Goal: Information Seeking & Learning: Find specific fact

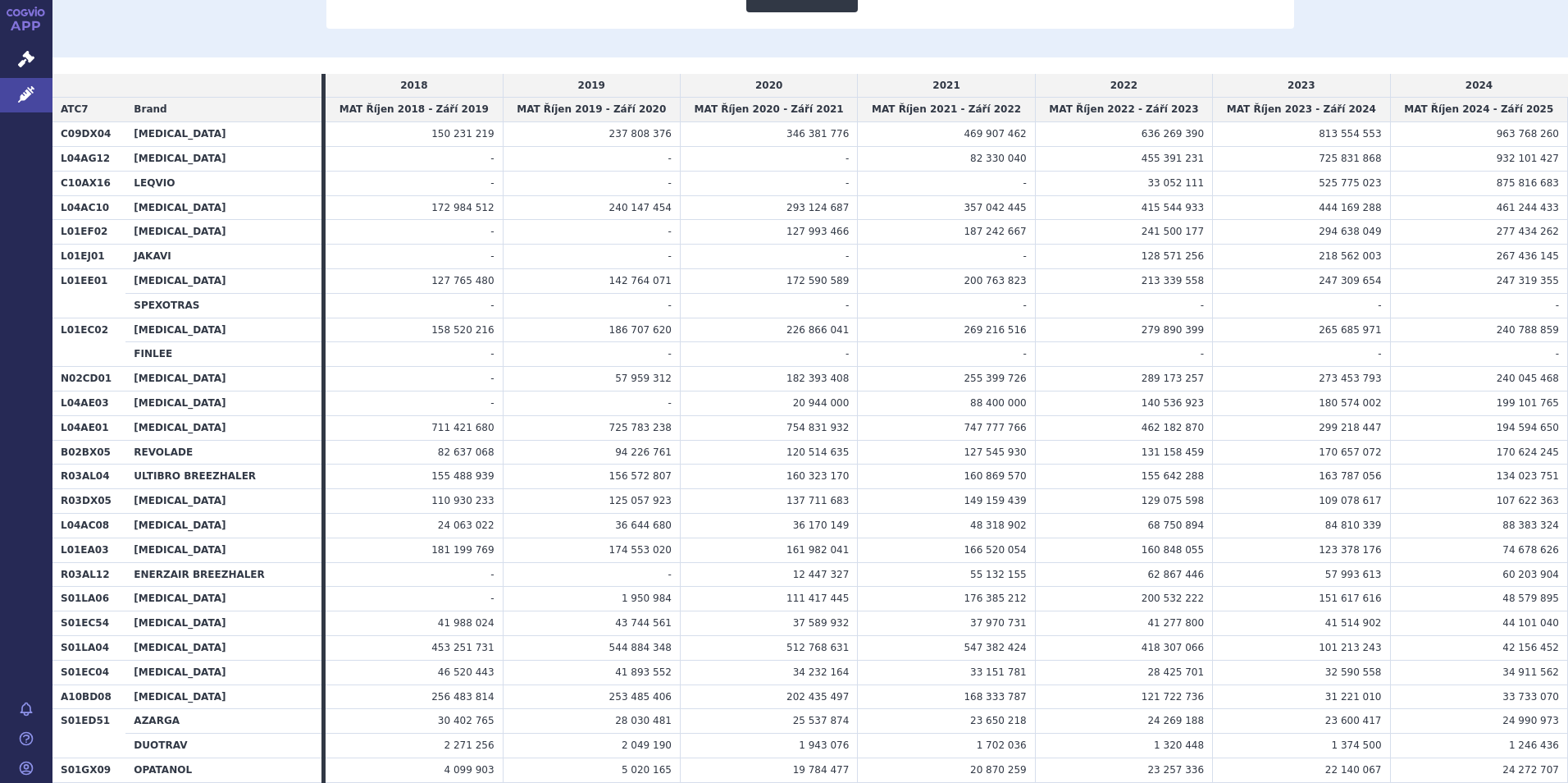
scroll to position [903, 0]
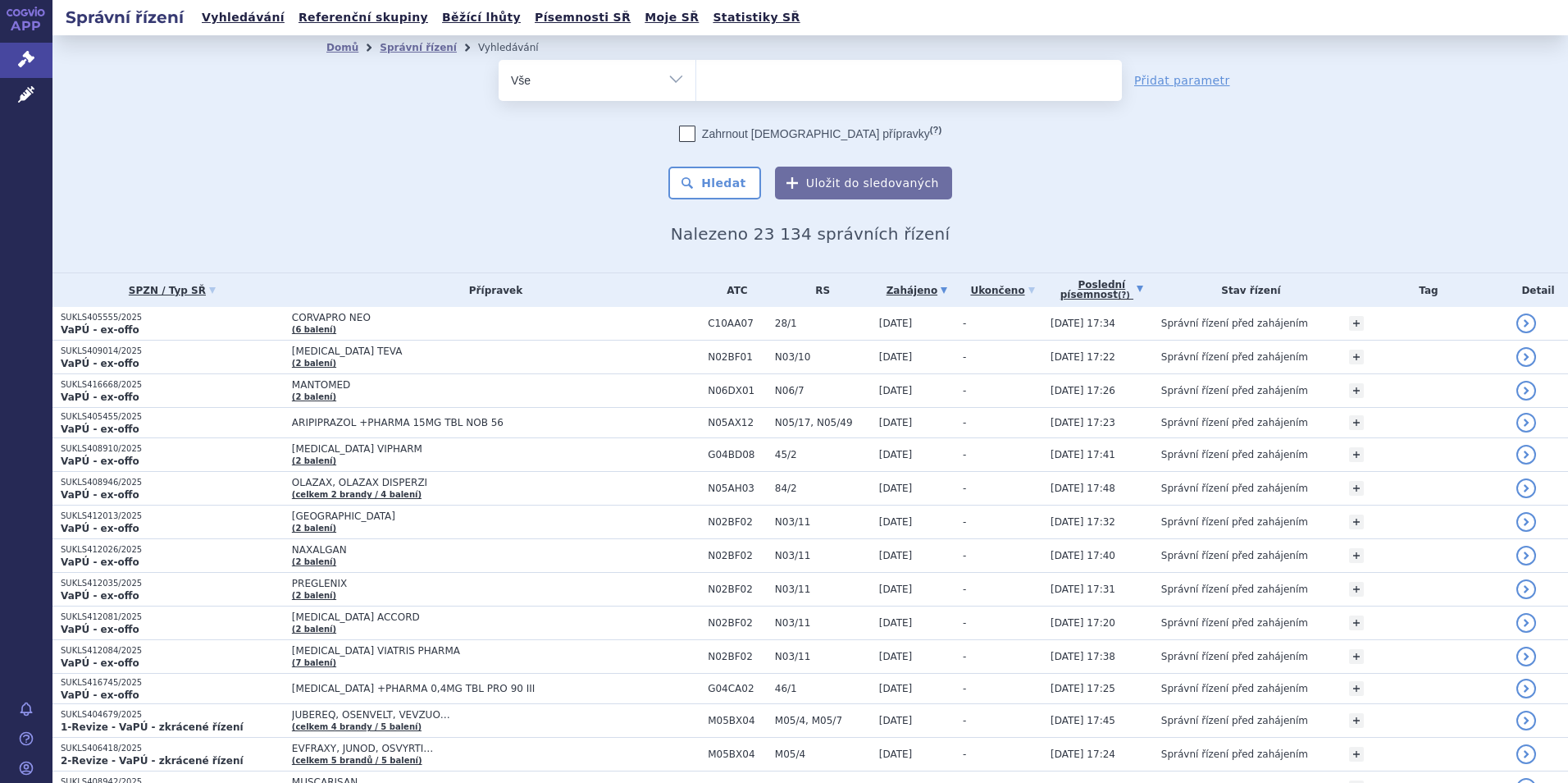
click at [1116, 284] on link "Poslední písemnost (?)" at bounding box center [1101, 289] width 102 height 34
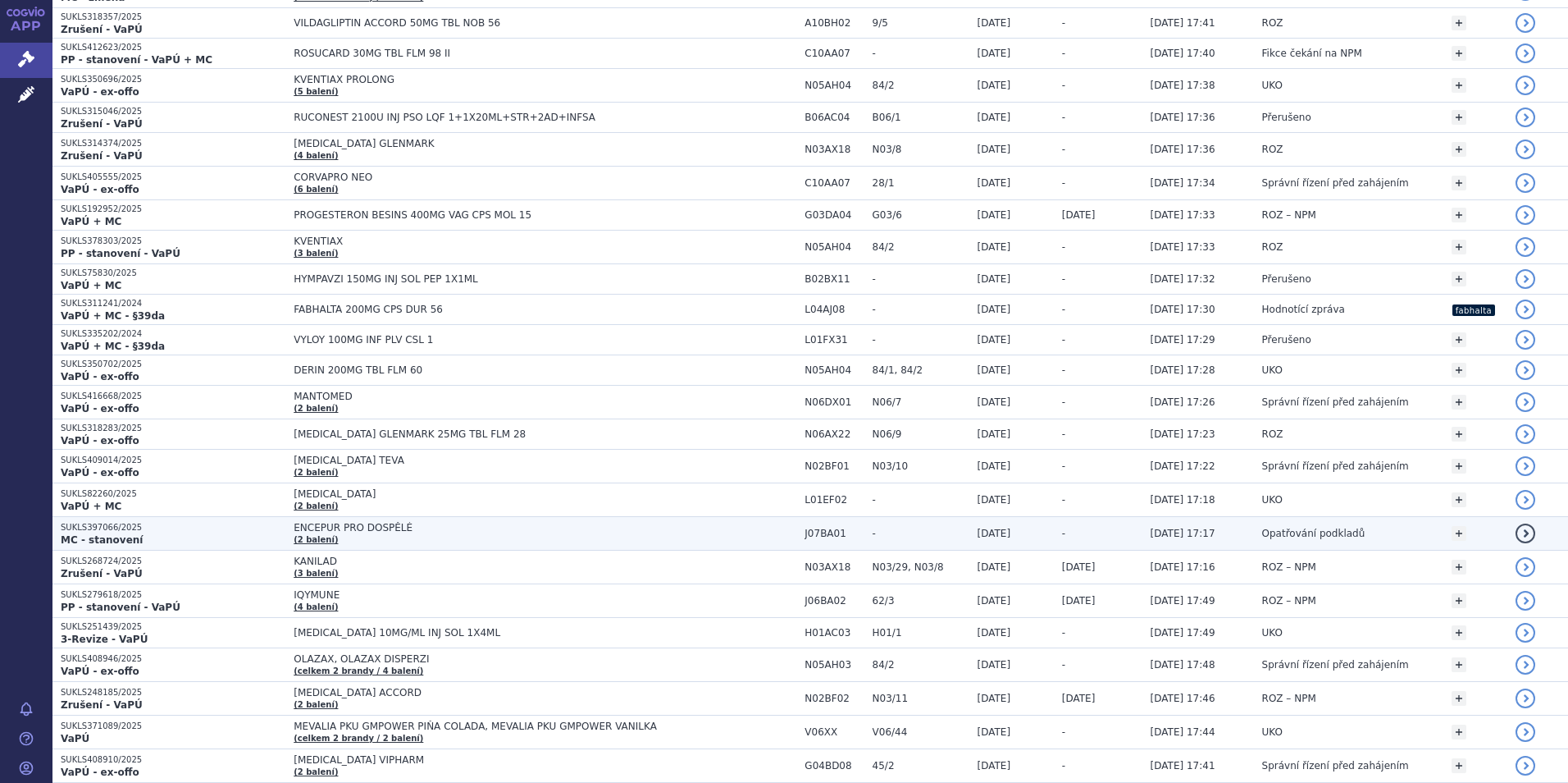
scroll to position [410, 0]
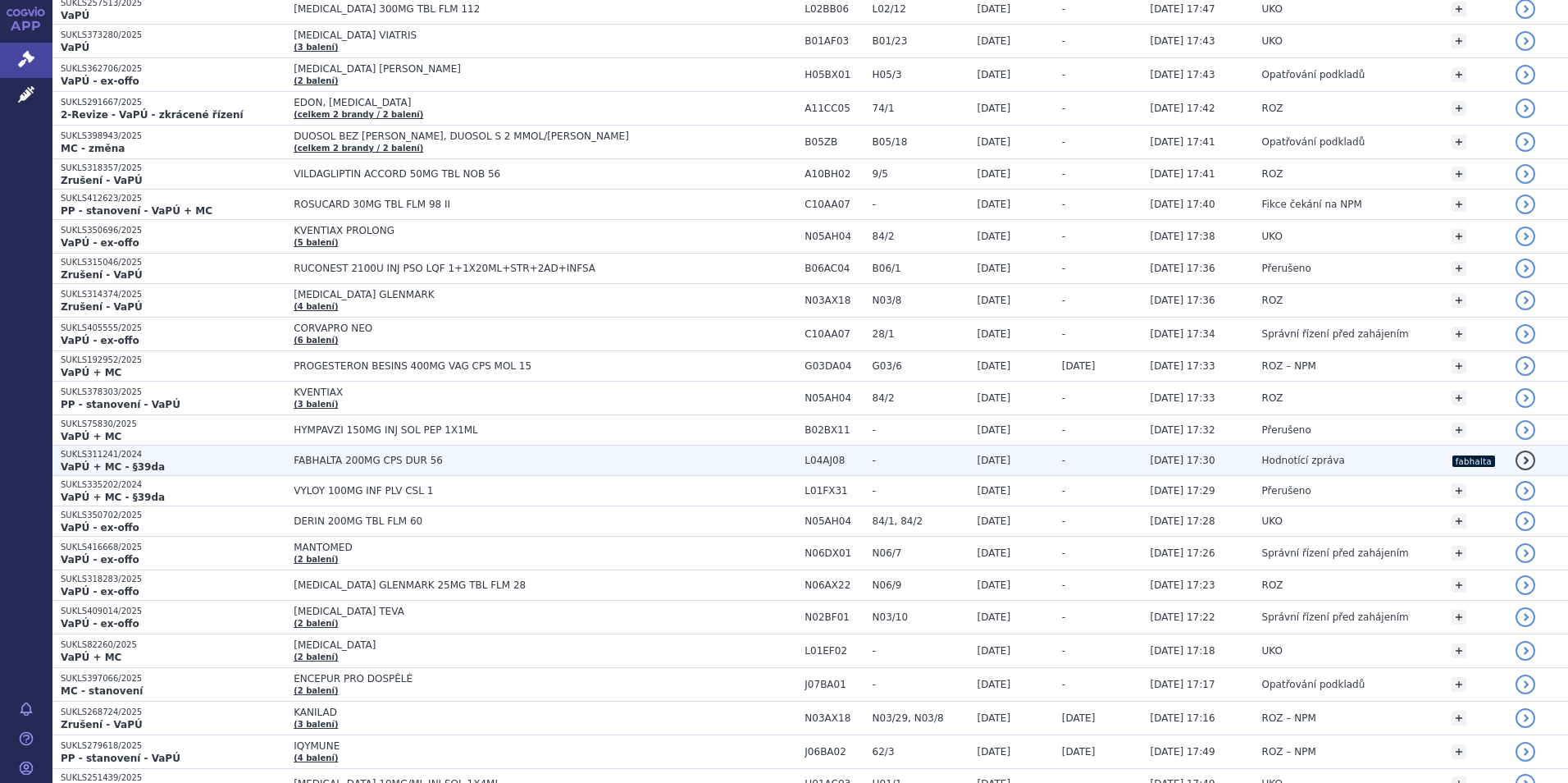
click at [788, 460] on span "FABHALTA 200MG CPS DUR 56" at bounding box center [544, 460] width 503 height 12
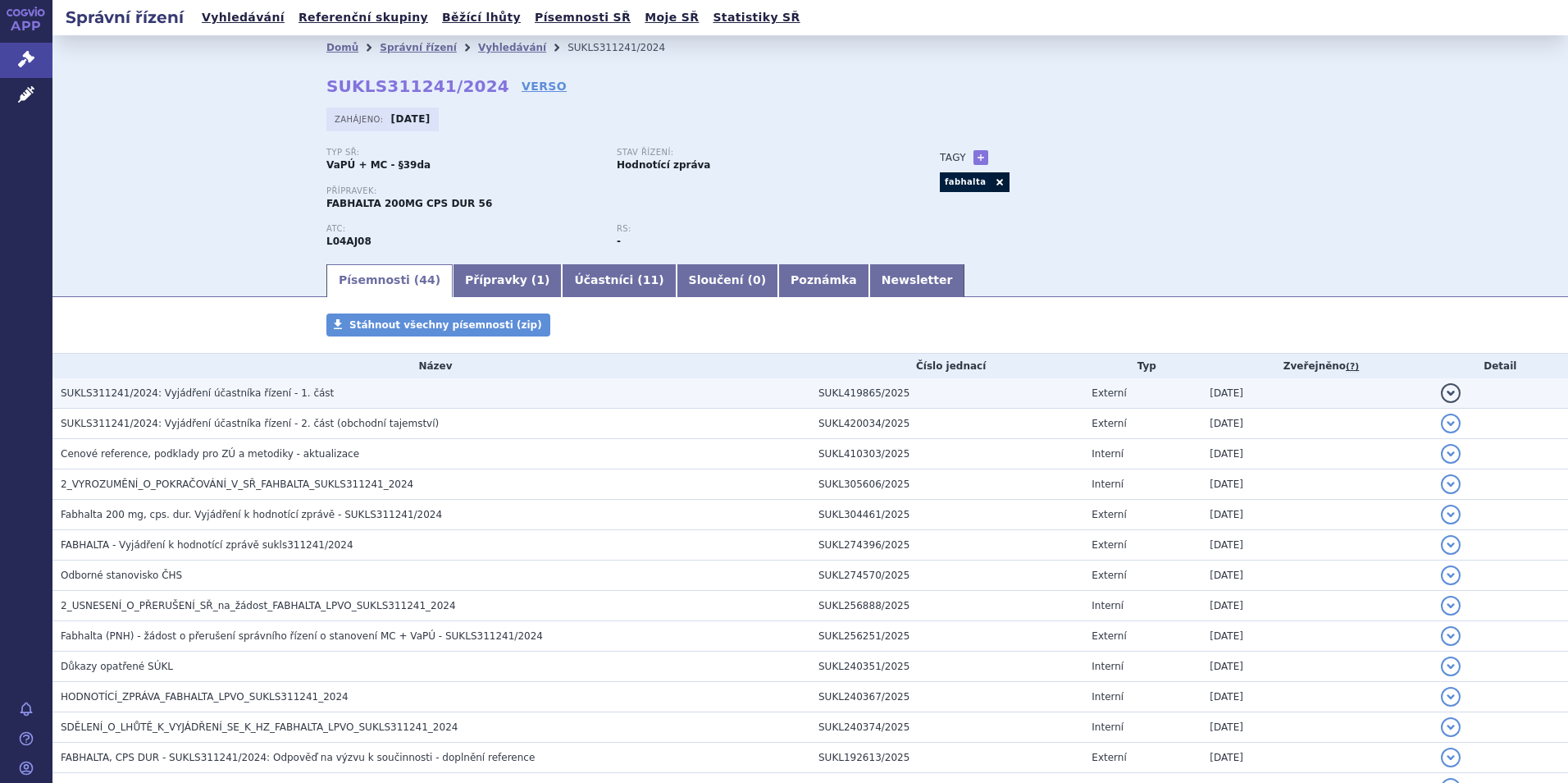
click at [202, 396] on span "SUKLS311241/2024: Vyjádření účastníka řízení - 1. část" at bounding box center [196, 393] width 273 height 12
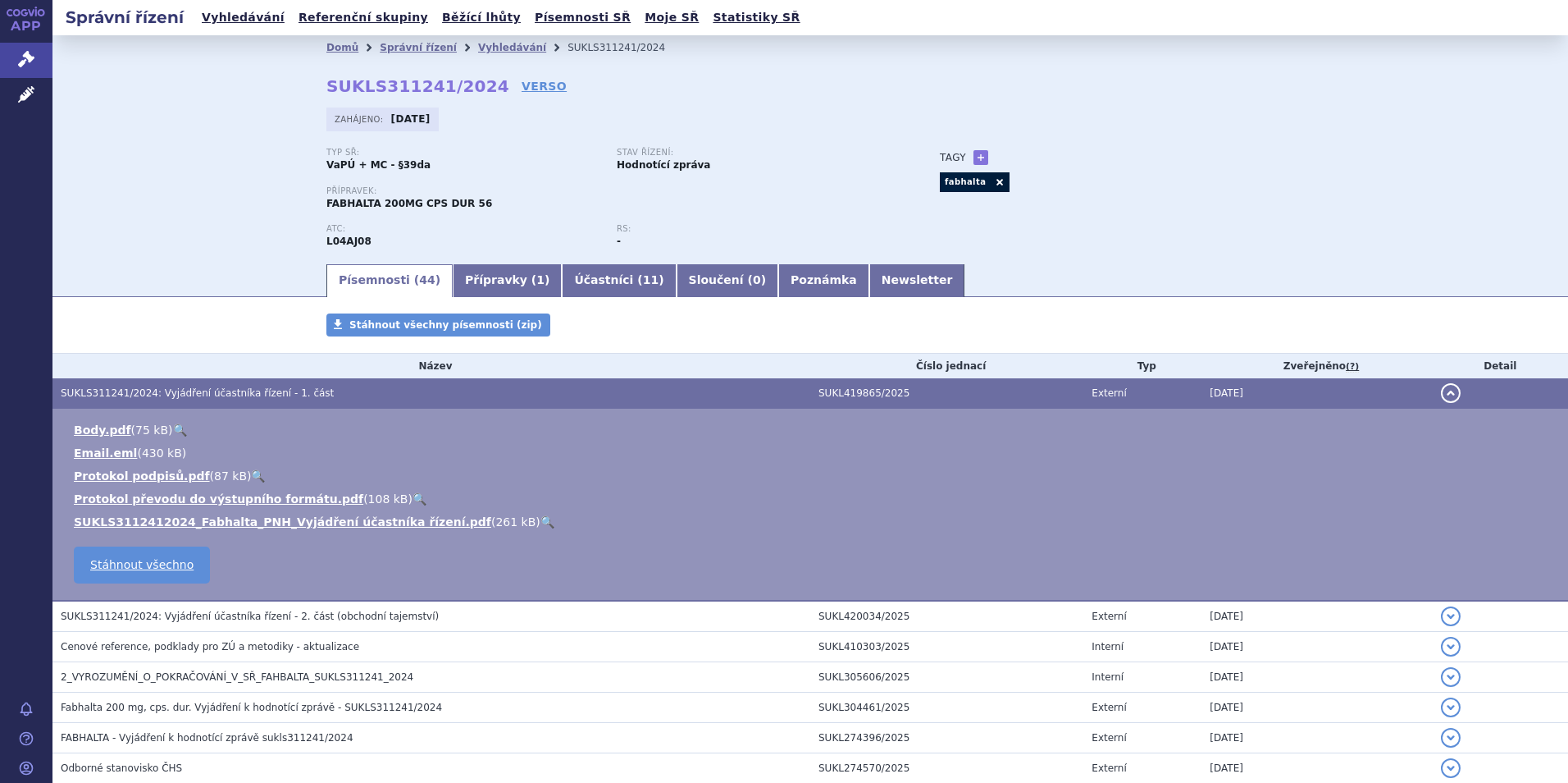
click at [219, 384] on td "SUKLS311241/2024: Vyjádření účastníka řízení - 1. část" at bounding box center [431, 394] width 758 height 31
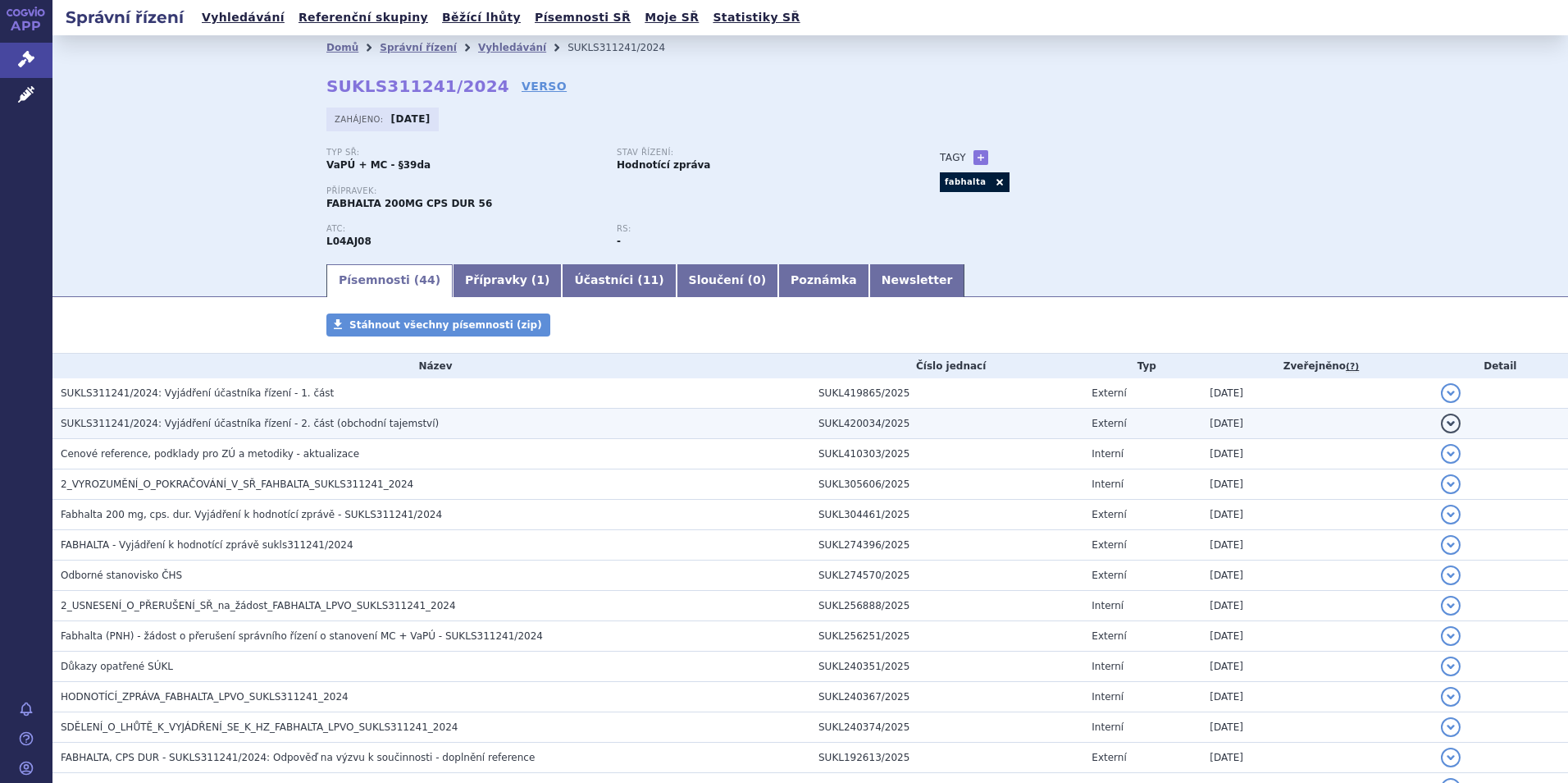
click at [221, 429] on span "SUKLS311241/2024: Vyjádření účastníka řízení - 2. část (obchodní tajemství)" at bounding box center [249, 424] width 378 height 12
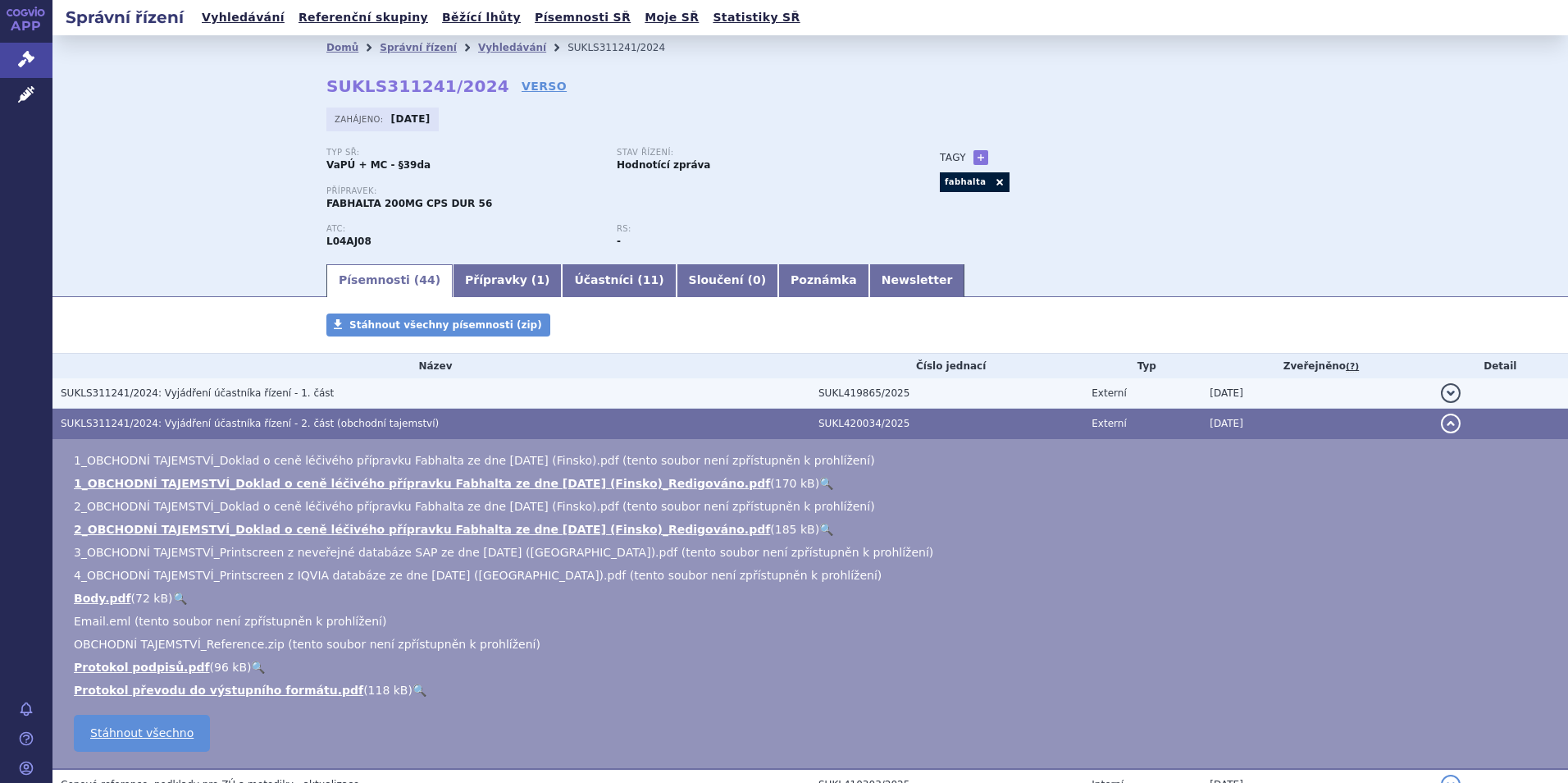
click at [226, 390] on span "SUKLS311241/2024: Vyjádření účastníka řízení - 1. část" at bounding box center [196, 393] width 273 height 12
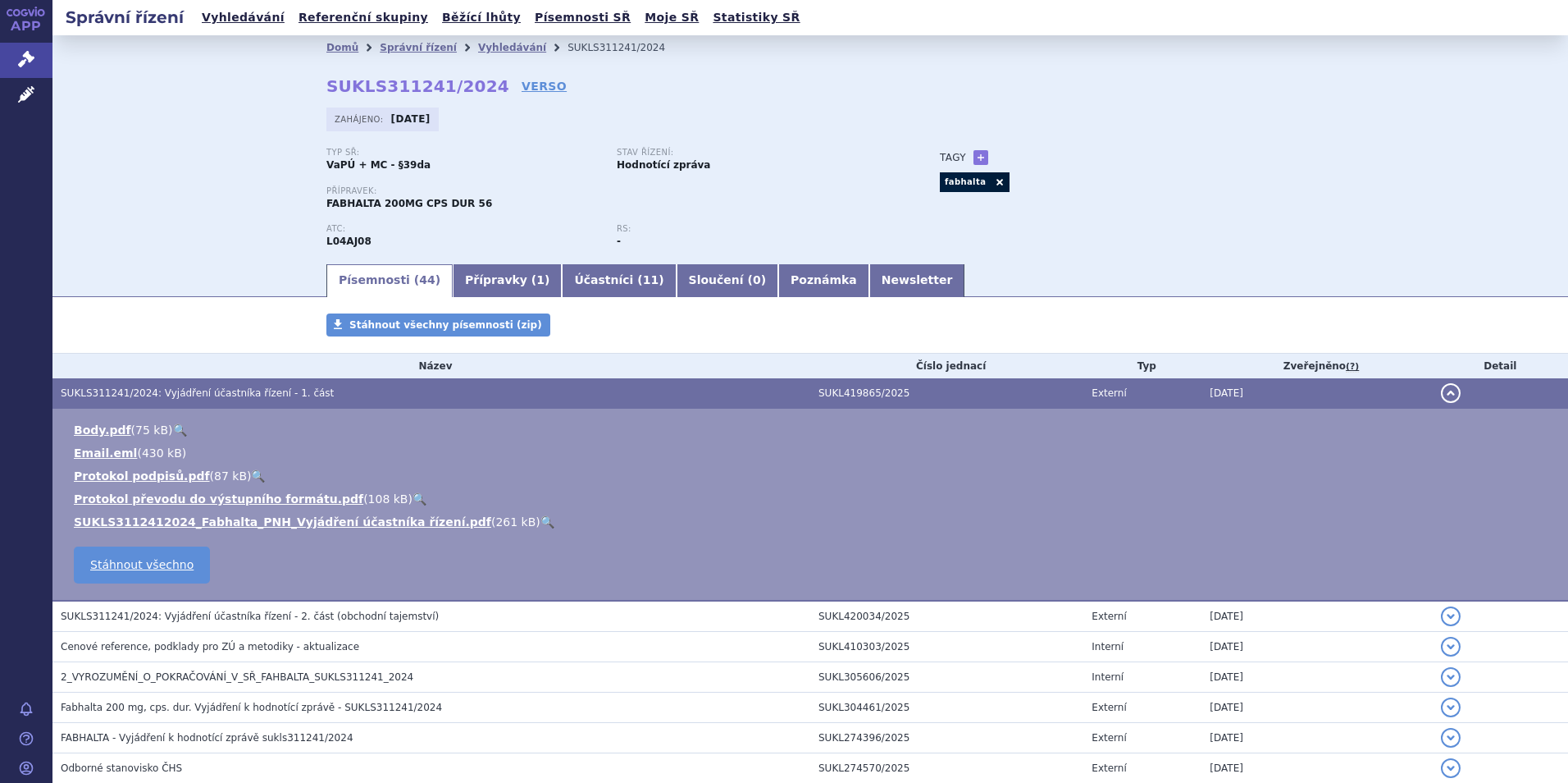
click at [201, 510] on ul "Body.pdf ( 75 kB ) 🔍 Email.eml ( 430 kB ) 87 kB" at bounding box center [810, 475] width 1483 height 108
click at [200, 522] on link "SUKLS3112412024_Fabhalta_PNH_Vyjádření účastníka řízení.pdf" at bounding box center [283, 522] width 418 height 13
